Goal: Task Accomplishment & Management: Manage account settings

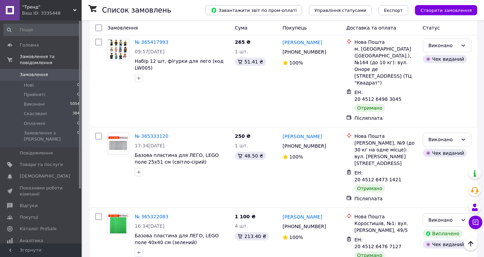
scroll to position [1198, 0]
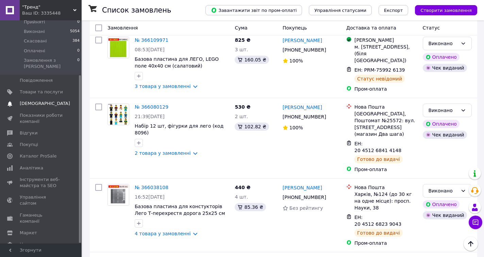
scroll to position [272, 0]
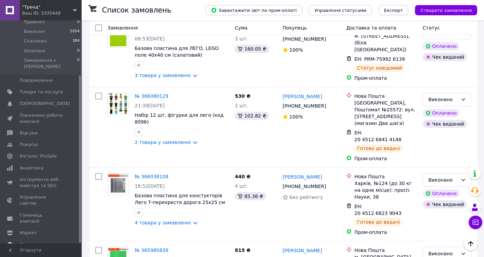
click at [42, 242] on span "Налаштування" at bounding box center [37, 245] width 35 height 6
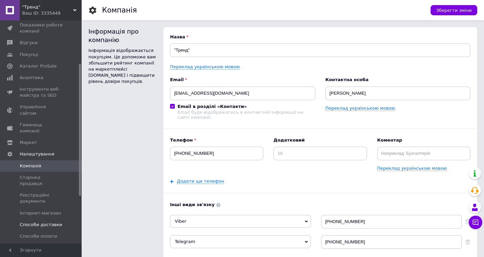
click at [51, 222] on span "Способи доставки" at bounding box center [41, 225] width 42 height 6
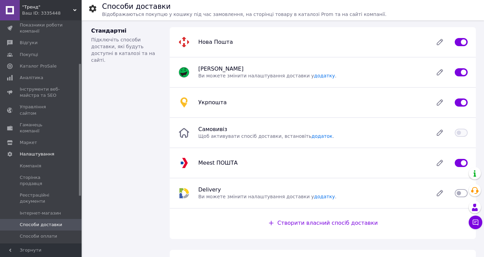
click at [460, 74] on input "checkbox" at bounding box center [461, 72] width 13 height 7
checkbox input "false"
click at [462, 162] on input "checkbox" at bounding box center [461, 163] width 13 height 7
checkbox input "false"
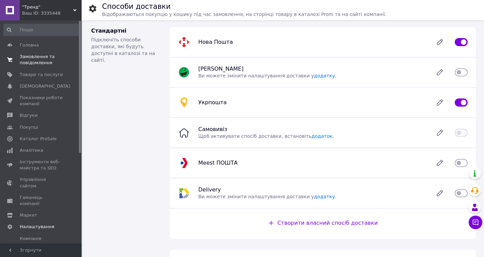
click at [40, 63] on span "Замовлення та повідомлення" at bounding box center [41, 60] width 43 height 12
